Goal: Communication & Community: Answer question/provide support

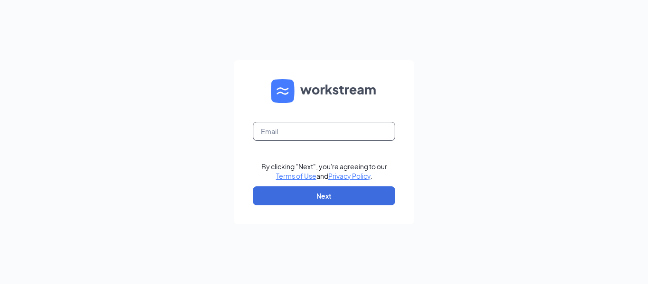
click at [304, 132] on input "text" at bounding box center [324, 131] width 142 height 19
type input "[PERSON_NAME][EMAIL_ADDRESS][PERSON_NAME][DOMAIN_NAME]"
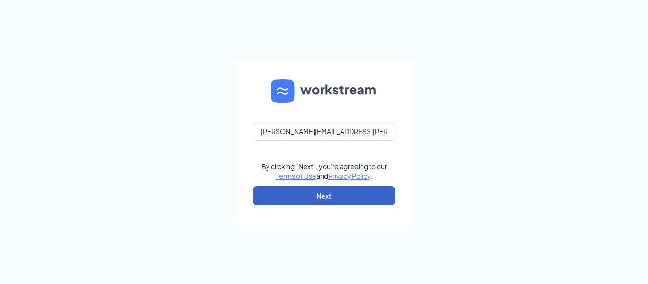
click at [300, 198] on button "Next" at bounding box center [324, 195] width 142 height 19
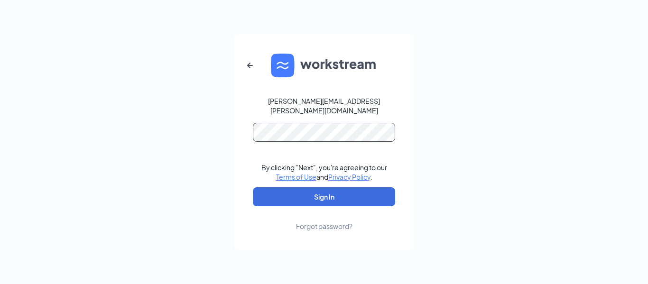
click at [253, 187] on button "Sign In" at bounding box center [324, 196] width 142 height 19
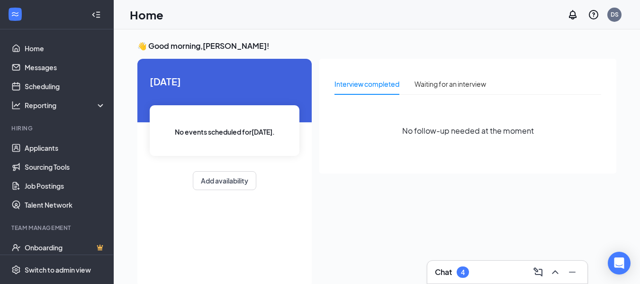
click at [492, 267] on div "Chat 4" at bounding box center [507, 272] width 145 height 15
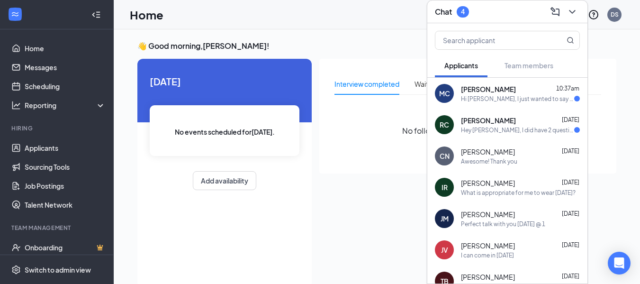
click at [503, 133] on div "Hey [PERSON_NAME], I did have 2 questions; if I recall correctly the wage was 1…" at bounding box center [517, 130] width 113 height 8
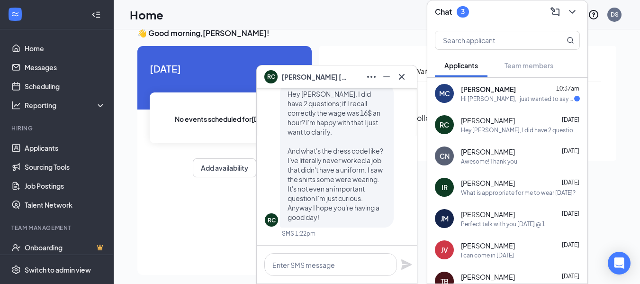
scroll to position [20, 0]
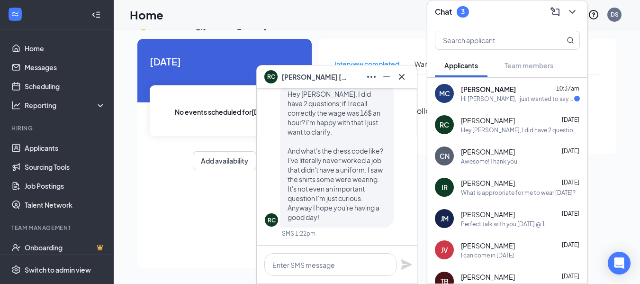
click at [304, 76] on span "[PERSON_NAME]" at bounding box center [315, 77] width 66 height 10
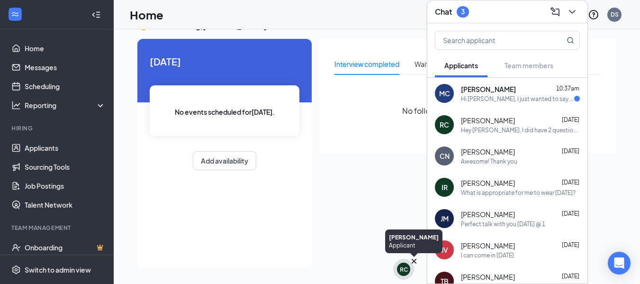
click at [404, 268] on div "RC" at bounding box center [404, 269] width 8 height 8
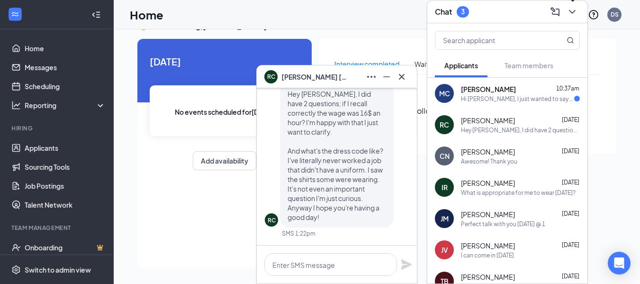
click at [570, 10] on icon "ChevronDown" at bounding box center [572, 12] width 6 height 4
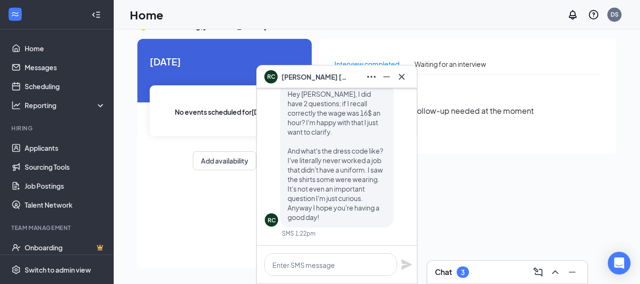
click at [403, 80] on icon "Cross" at bounding box center [401, 76] width 11 height 11
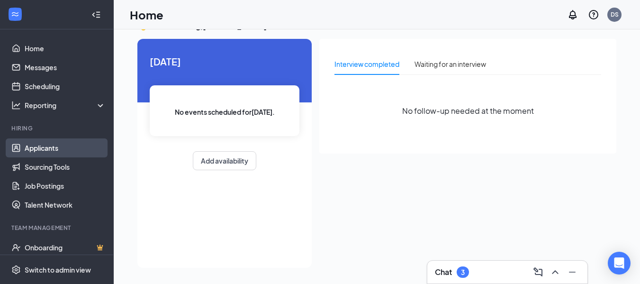
click at [37, 145] on link "Applicants" at bounding box center [65, 147] width 81 height 19
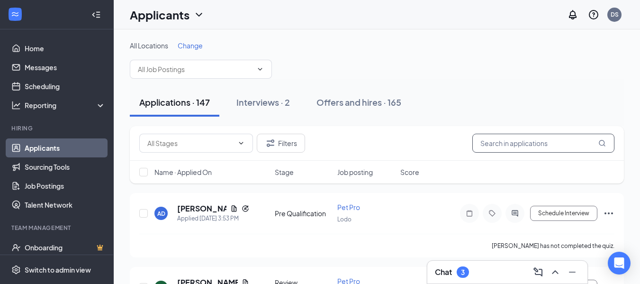
click at [510, 149] on input "text" at bounding box center [544, 143] width 142 height 19
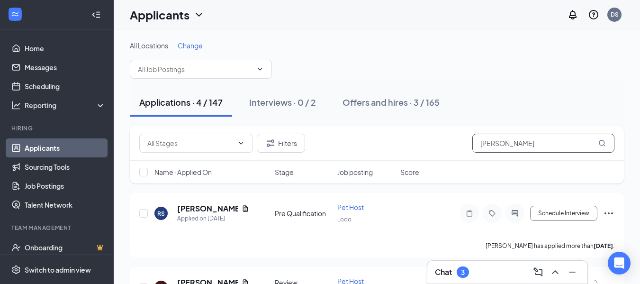
type input "Ryan"
click at [496, 268] on div "Chat 3" at bounding box center [507, 272] width 145 height 15
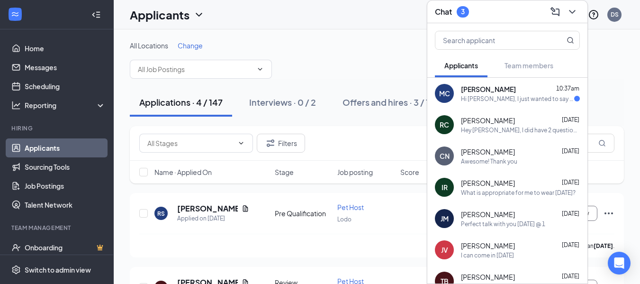
click at [495, 220] on div "Perfect talk with you tomorrow @ 1" at bounding box center [503, 224] width 84 height 8
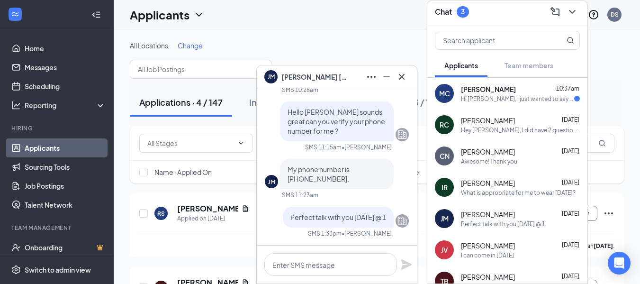
click at [500, 255] on div "I can come in on Tuesday" at bounding box center [487, 255] width 53 height 8
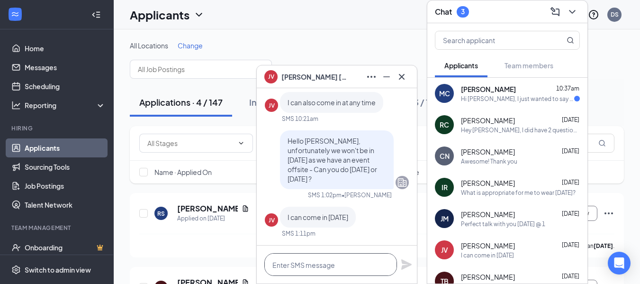
click at [310, 262] on textarea at bounding box center [331, 264] width 133 height 23
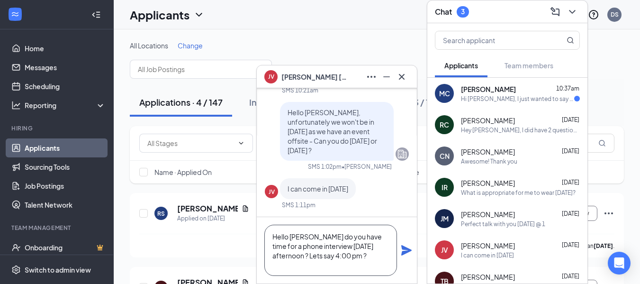
type textarea "Hello Jacqueline do you have time for a phone interview on Tuesday afternoon ? …"
click at [406, 255] on icon "Plane" at bounding box center [406, 250] width 11 height 11
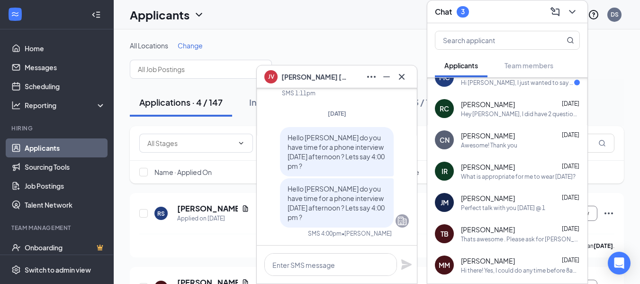
scroll to position [95, 0]
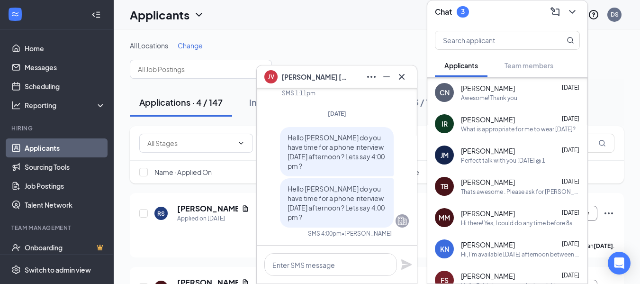
click at [489, 224] on div "Hi there! Yes, I could do any time before 8am; around 12:30-1pm, or after 5pm. …" at bounding box center [520, 223] width 119 height 8
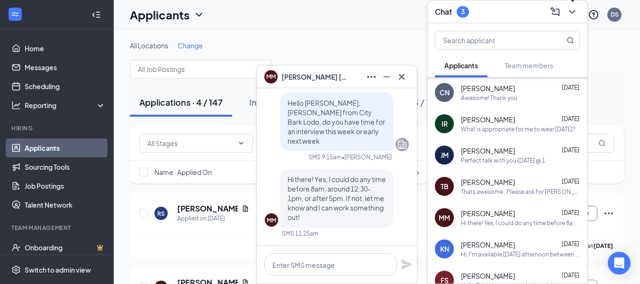
click at [574, 12] on icon "ChevronDown" at bounding box center [572, 11] width 11 height 11
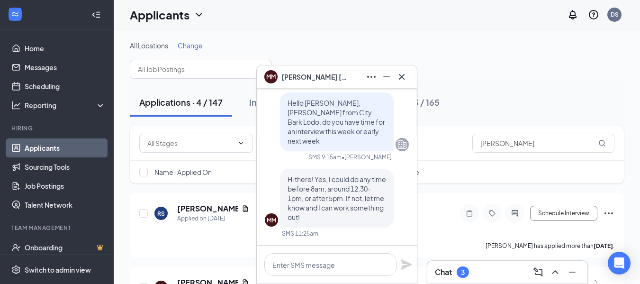
scroll to position [0, 0]
click at [401, 81] on icon "Cross" at bounding box center [401, 76] width 11 height 11
